Goal: Find specific page/section: Find specific page/section

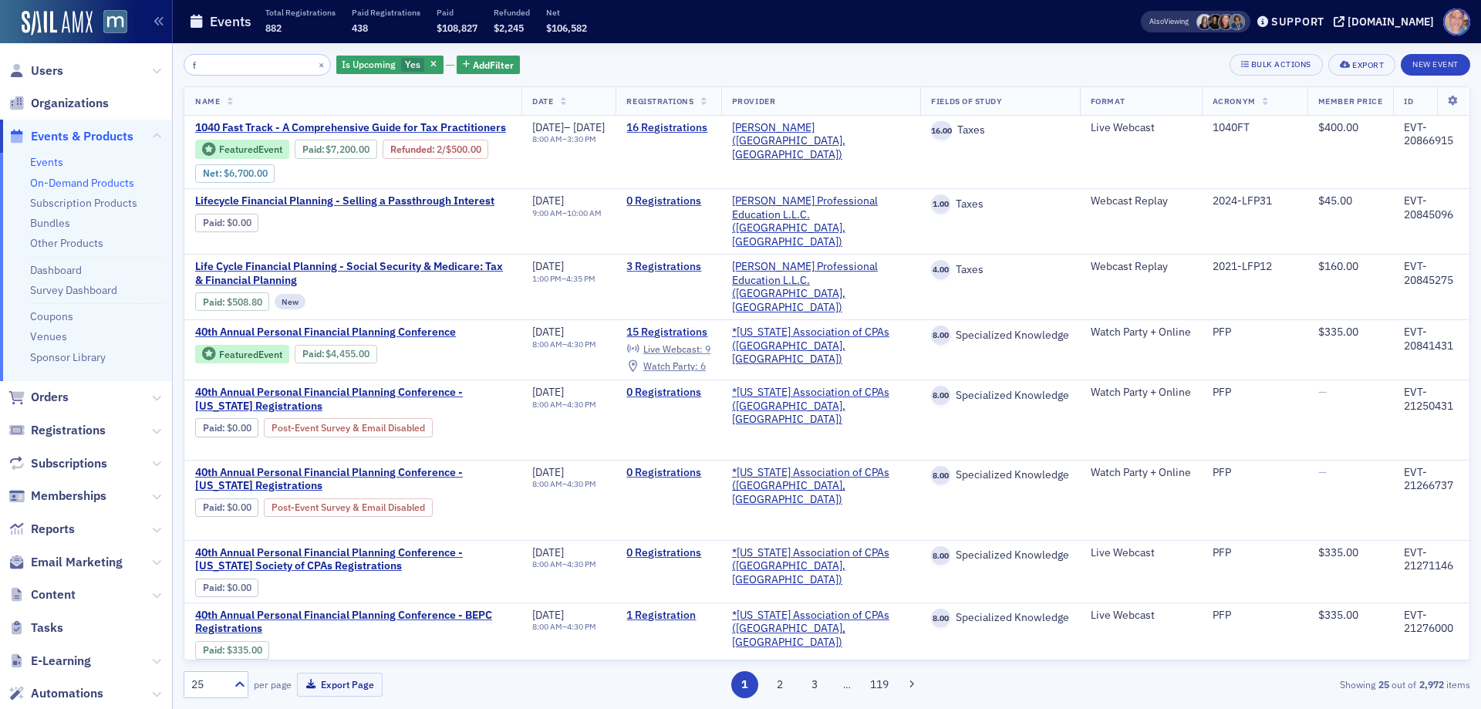
click at [62, 184] on link "On-Demand Products" at bounding box center [82, 183] width 104 height 14
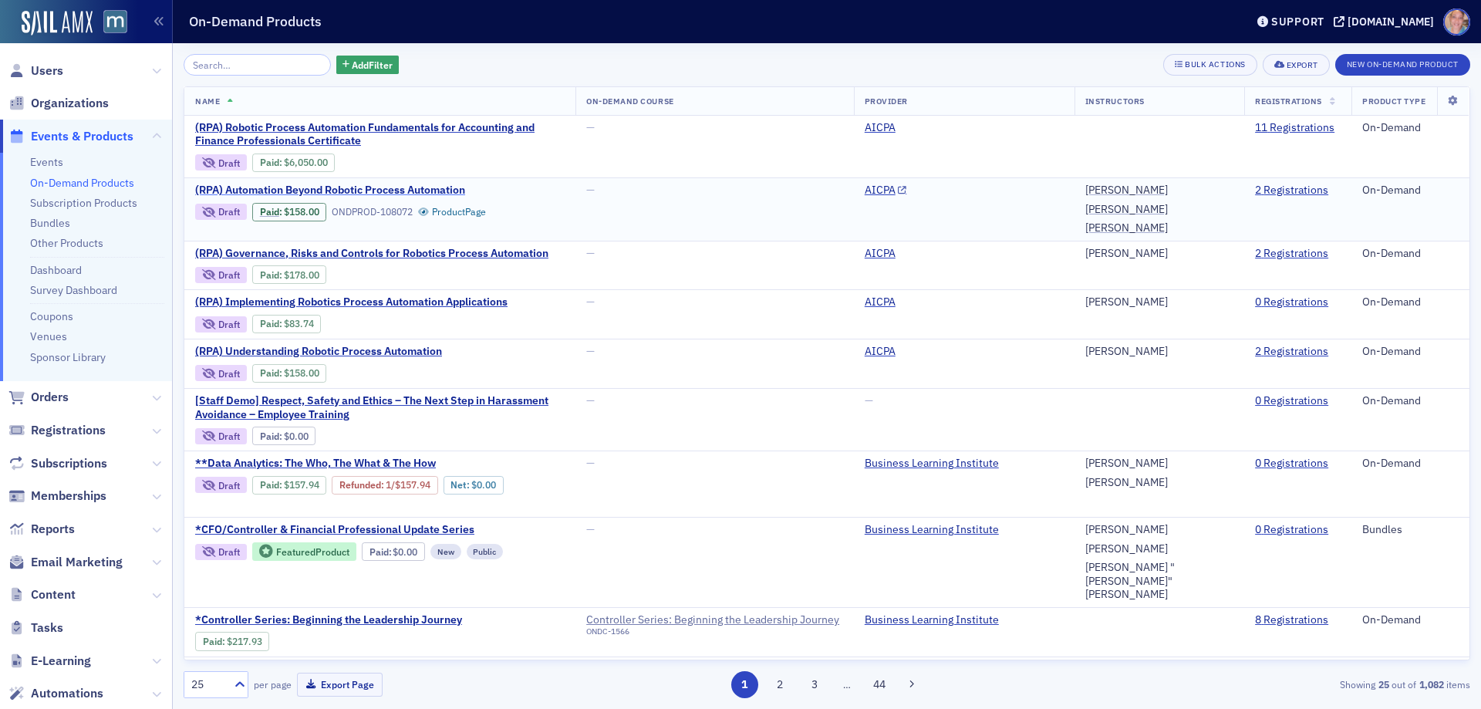
click at [359, 187] on span "(RPA) Automation Beyond Robotic Process Automation" at bounding box center [330, 191] width 270 height 14
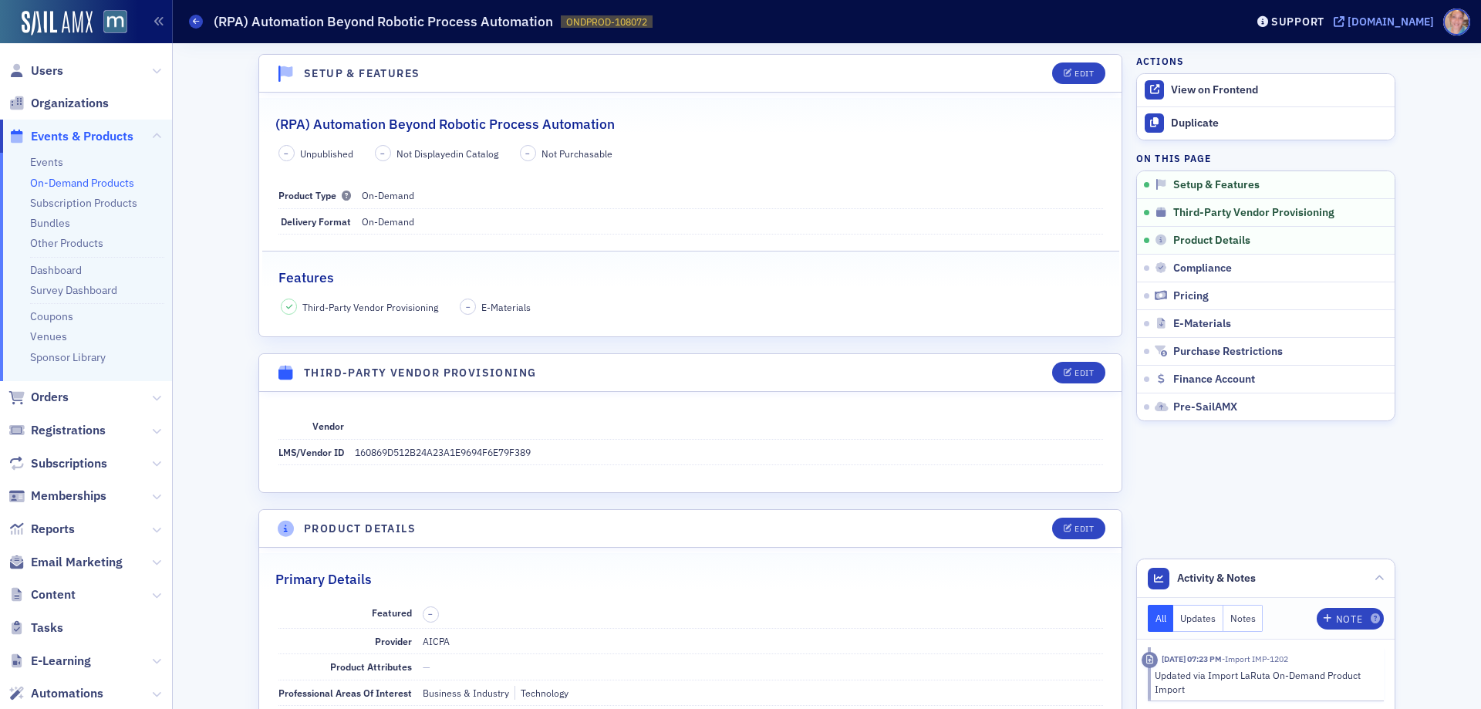
click at [1398, 18] on div "[DOMAIN_NAME]" at bounding box center [1390, 22] width 86 height 14
click at [45, 69] on span "Users" at bounding box center [47, 70] width 32 height 17
